Goal: Transaction & Acquisition: Purchase product/service

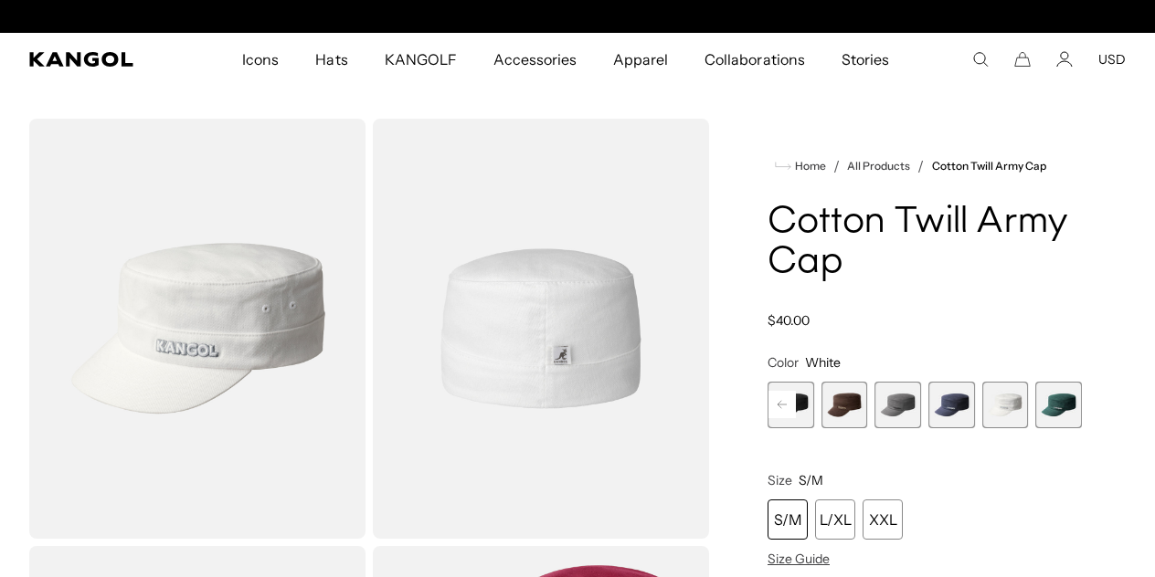
scroll to position [0, 376]
